Goal: Obtain resource: Obtain resource

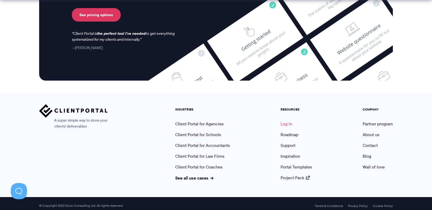
click at [286, 121] on link "Log in" at bounding box center [286, 124] width 12 height 6
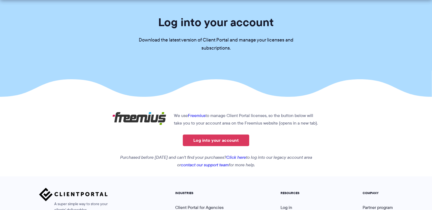
scroll to position [48, 0]
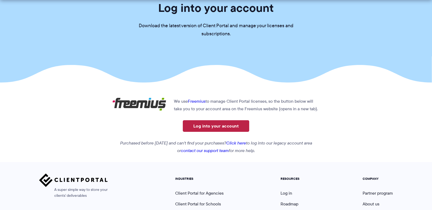
click at [215, 125] on link "Log into your account" at bounding box center [216, 126] width 66 height 12
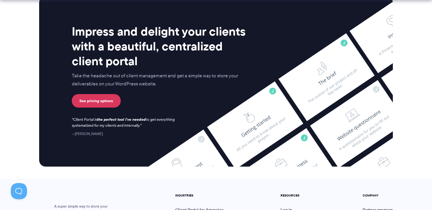
scroll to position [2266, 0]
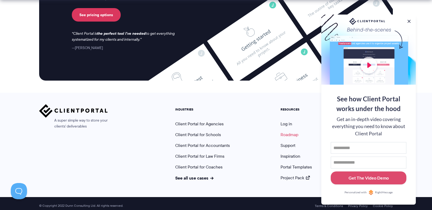
click at [290, 132] on link "Roadmap" at bounding box center [289, 135] width 18 height 6
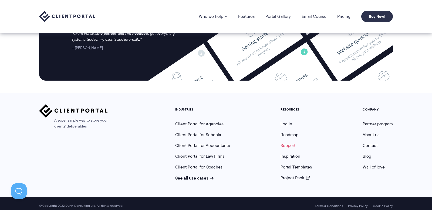
click at [287, 143] on link "Support" at bounding box center [287, 146] width 15 height 6
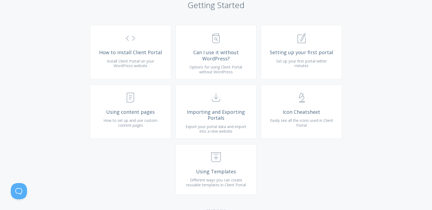
scroll to position [203, 0]
click at [287, 72] on link ".st0{fill:none;stroke:#000000;stroke-width:2;stroke-miterlimit:10;} 1. General …" at bounding box center [301, 52] width 81 height 54
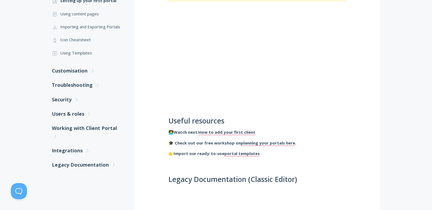
scroll to position [119, 0]
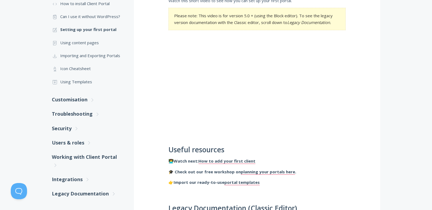
scroll to position [138, 0]
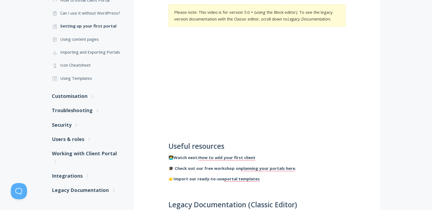
click at [208, 128] on iframe "To enrich screen reader interactions, please activate Accessibility in Grammarl…" at bounding box center [256, 85] width 177 height 100
click at [203, 128] on iframe "To enrich screen reader interactions, please activate Accessibility in Grammarl…" at bounding box center [256, 85] width 177 height 100
click at [217, 121] on iframe "To enrich screen reader interactions, please activate Accessibility in Grammarl…" at bounding box center [256, 85] width 177 height 100
drag, startPoint x: 218, startPoint y: 128, endPoint x: 201, endPoint y: 127, distance: 16.7
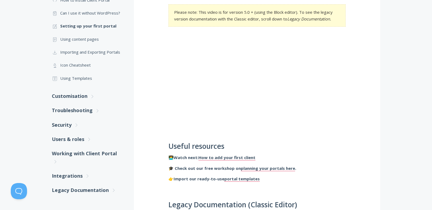
click at [201, 127] on iframe "To enrich screen reader interactions, please activate Accessibility in Grammarl…" at bounding box center [256, 85] width 177 height 100
click at [344, 126] on iframe "To enrich screen reader interactions, please activate Accessibility in Grammarl…" at bounding box center [256, 85] width 177 height 100
click at [340, 126] on iframe "To enrich screen reader interactions, please activate Accessibility in Grammarl…" at bounding box center [256, 85] width 177 height 100
click at [331, 127] on iframe "To enrich screen reader interactions, please activate Accessibility in Grammarl…" at bounding box center [256, 85] width 177 height 100
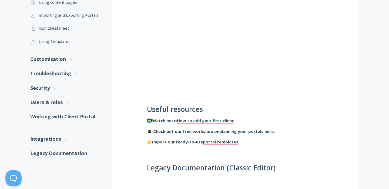
scroll to position [178, 0]
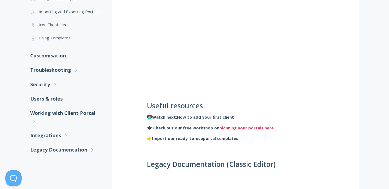
click at [245, 128] on link "planning your portals here" at bounding box center [246, 128] width 54 height 6
click at [222, 138] on link "portal templates" at bounding box center [220, 139] width 35 height 6
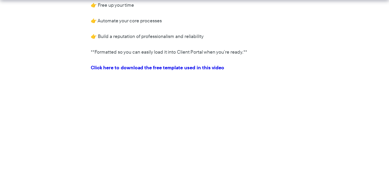
scroll to position [195, 0]
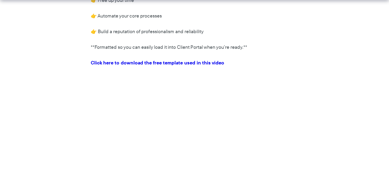
click at [128, 63] on link "Click here to download the free template used in this video" at bounding box center [157, 62] width 133 height 7
